Goal: Information Seeking & Learning: Learn about a topic

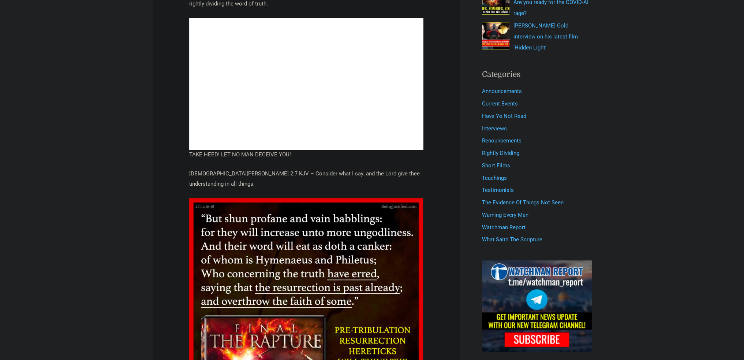
scroll to position [256, 0]
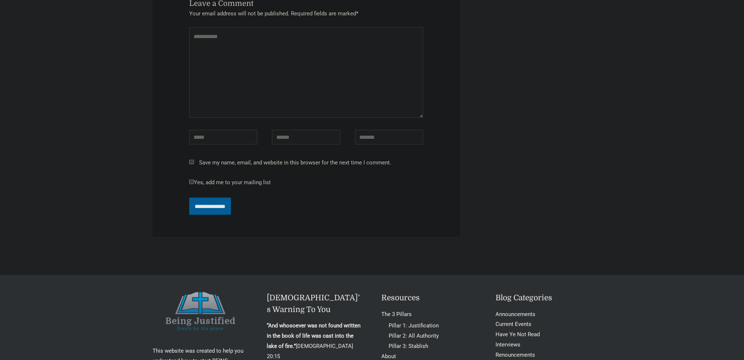
scroll to position [1927, 0]
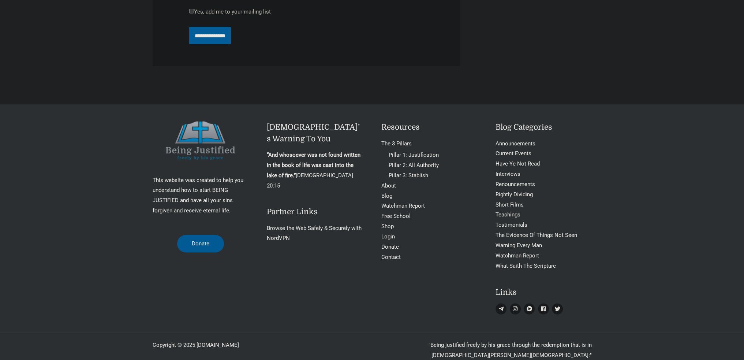
click at [515, 306] on icon "instagram" at bounding box center [514, 308] width 5 height 5
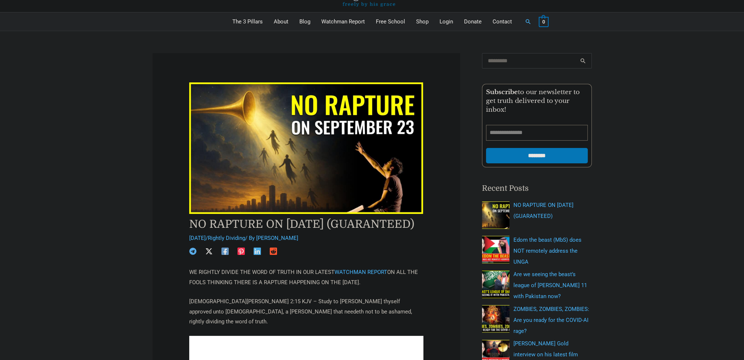
scroll to position [0, 0]
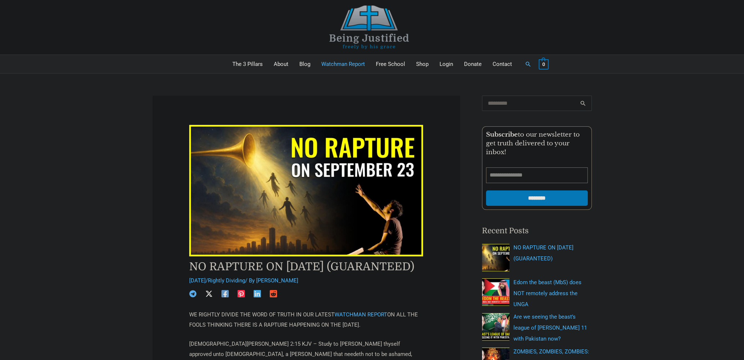
click at [344, 63] on link "Watchman Report" at bounding box center [343, 64] width 55 height 18
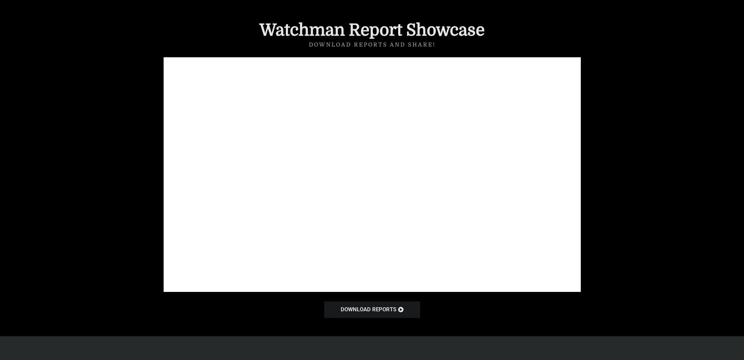
scroll to position [512, 0]
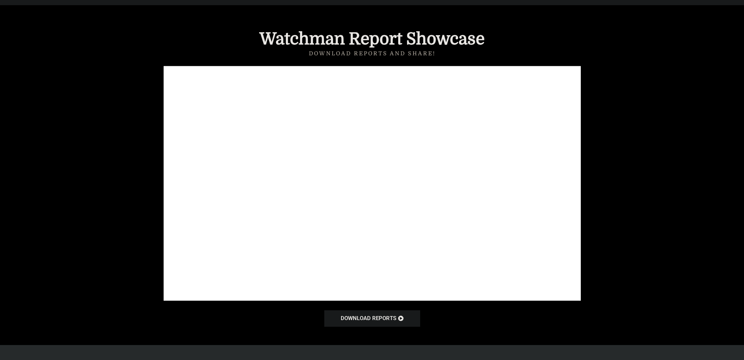
click at [120, 225] on div at bounding box center [372, 175] width 744 height 340
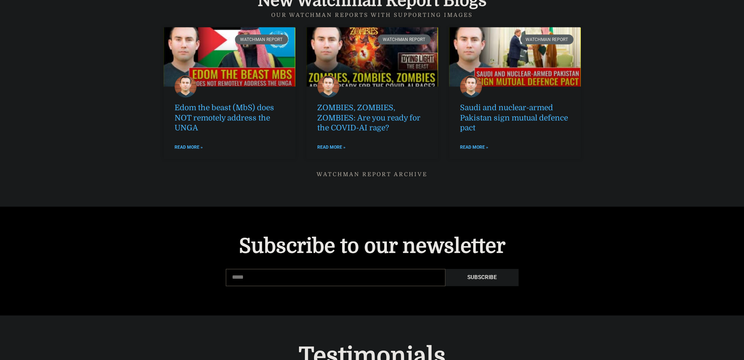
scroll to position [952, 0]
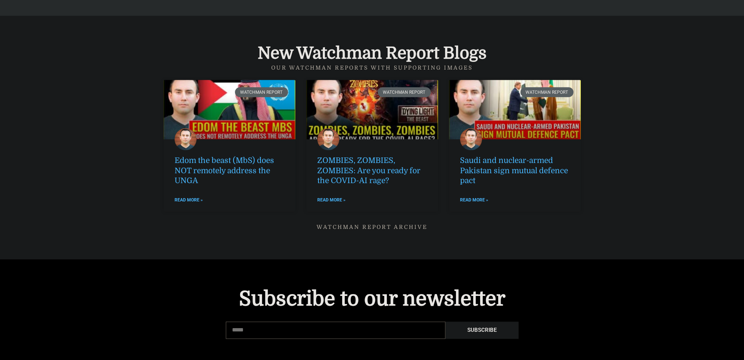
click at [385, 226] on link "Watchman Report ARCHIVE" at bounding box center [372, 227] width 111 height 7
click at [359, 109] on link at bounding box center [372, 109] width 132 height 59
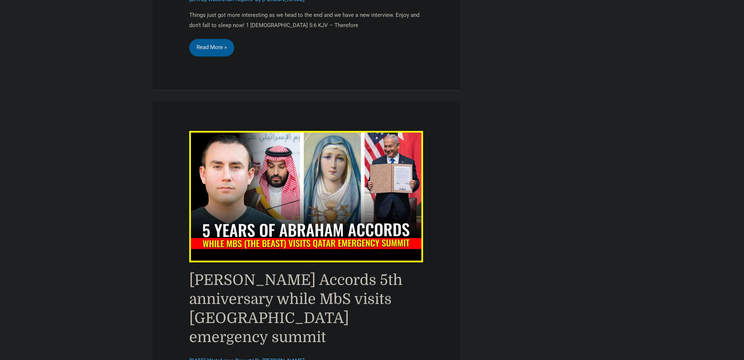
scroll to position [1098, 0]
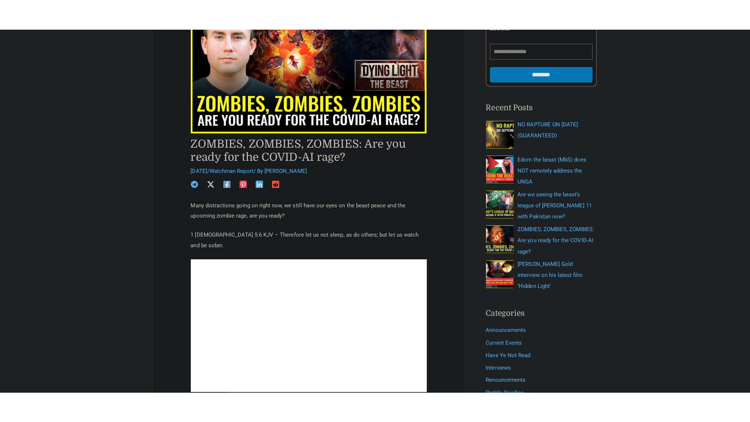
scroll to position [293, 0]
